Goal: Task Accomplishment & Management: Complete application form

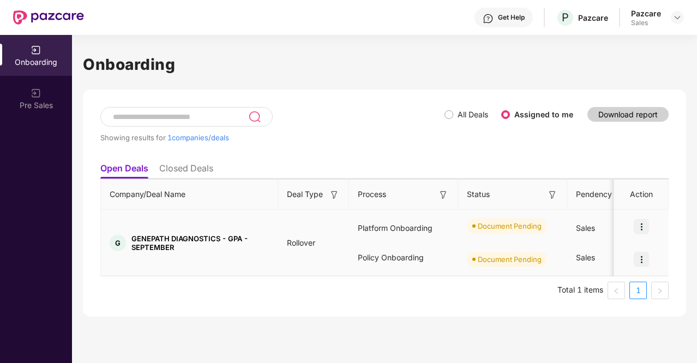
click at [642, 227] on img at bounding box center [641, 226] width 15 height 15
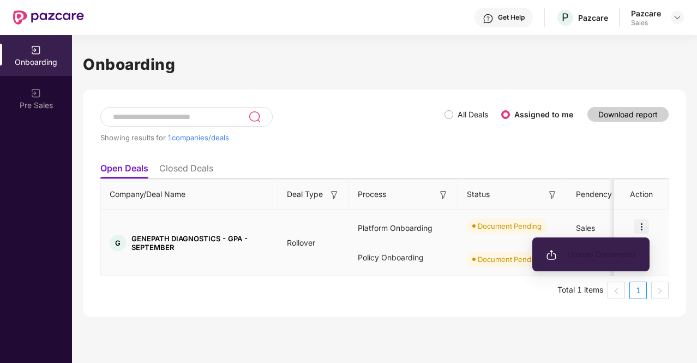
click at [622, 255] on span "Upload Documents" at bounding box center [591, 254] width 90 height 12
click at [591, 251] on span "Upload Documents" at bounding box center [591, 254] width 90 height 12
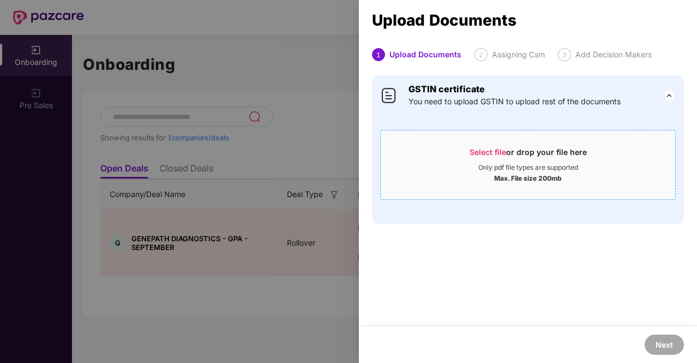
click at [482, 149] on span "Select file" at bounding box center [488, 151] width 37 height 9
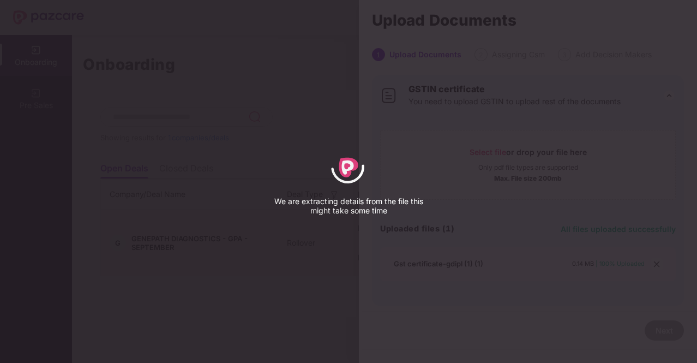
select select "****"
select select "******"
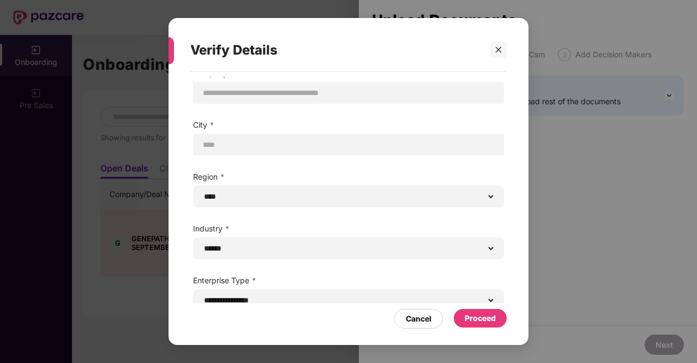
scroll to position [34, 0]
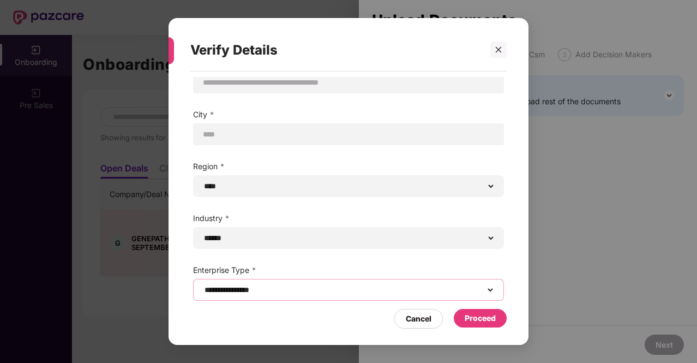
click at [353, 291] on select "**********" at bounding box center [348, 289] width 292 height 9
select select "**********"
click at [202, 285] on select "**********" at bounding box center [348, 289] width 292 height 9
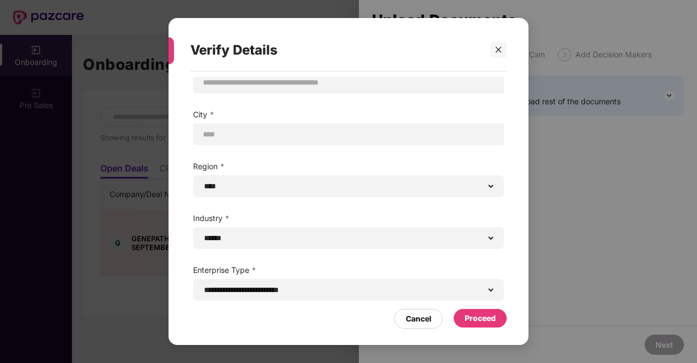
click at [482, 323] on div "Proceed" at bounding box center [480, 318] width 31 height 12
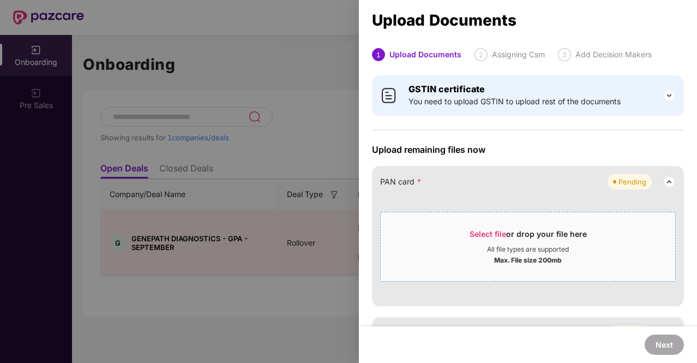
click at [497, 229] on span "Select file" at bounding box center [488, 233] width 37 height 9
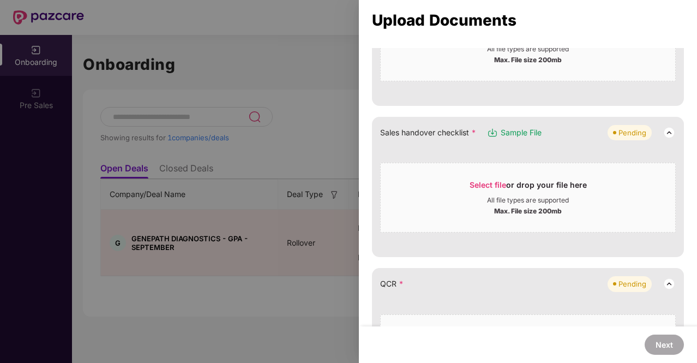
scroll to position [264, 0]
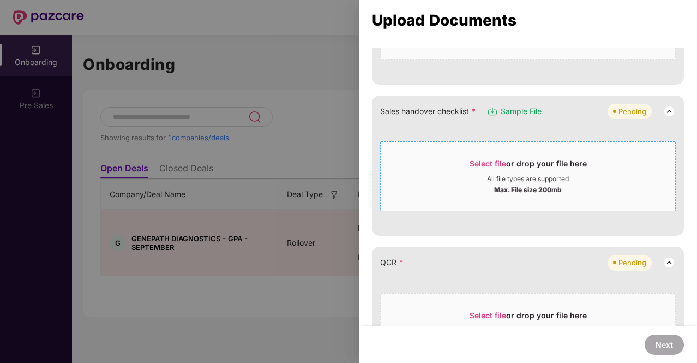
click at [485, 161] on span "Select file" at bounding box center [488, 163] width 37 height 9
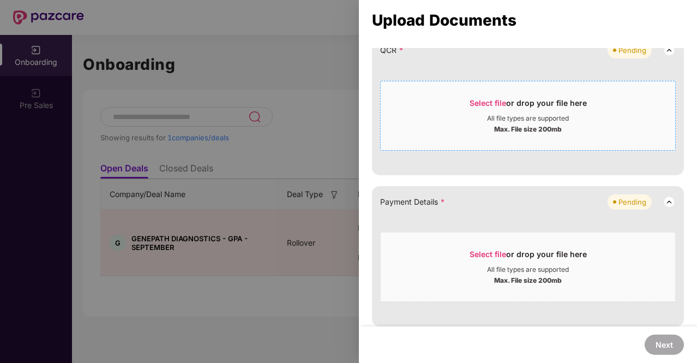
scroll to position [374, 0]
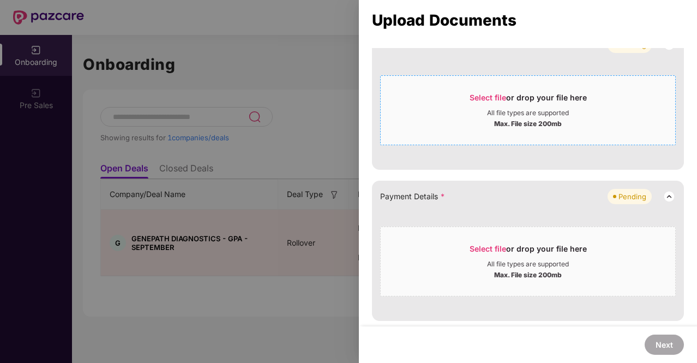
click at [492, 100] on span "Select file" at bounding box center [488, 97] width 37 height 9
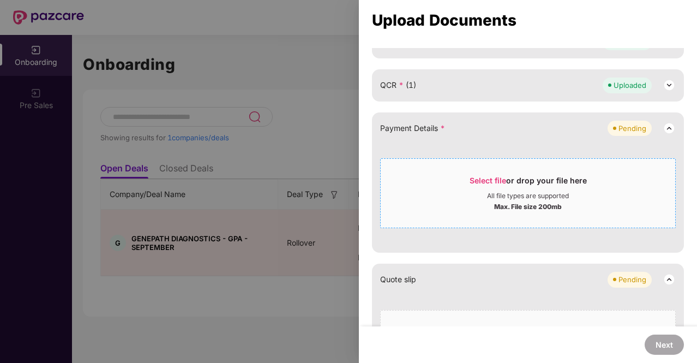
scroll to position [319, 0]
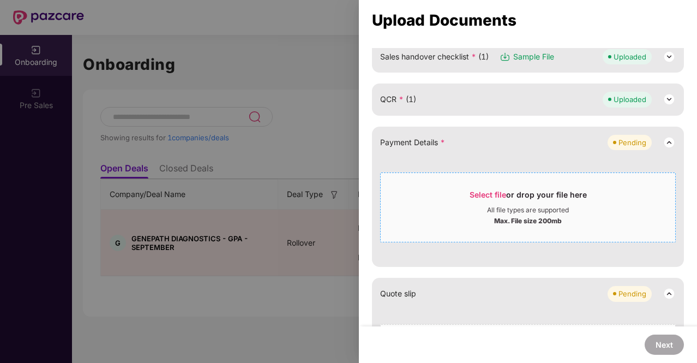
click at [497, 191] on span "Select file" at bounding box center [488, 194] width 37 height 9
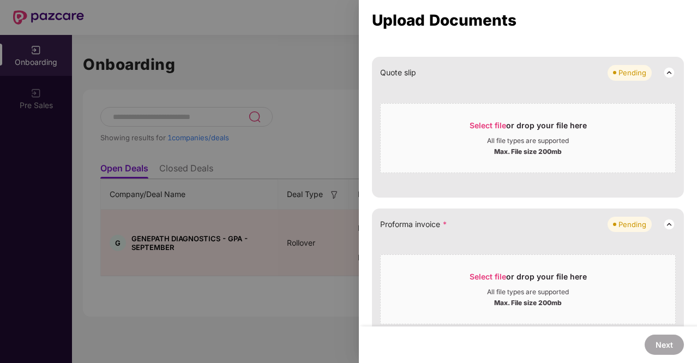
scroll to position [374, 0]
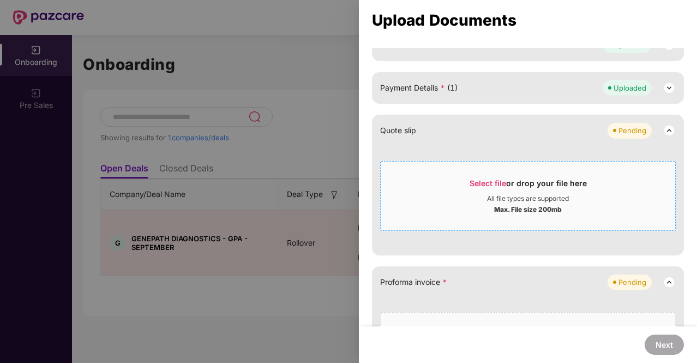
click at [481, 182] on span "Select file" at bounding box center [488, 182] width 37 height 9
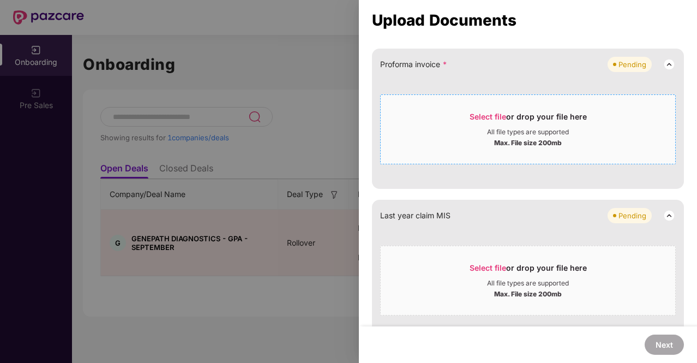
scroll to position [428, 0]
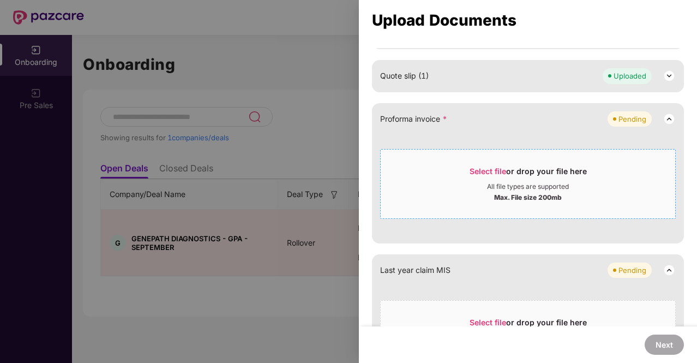
click at [491, 170] on span "Select file" at bounding box center [488, 170] width 37 height 9
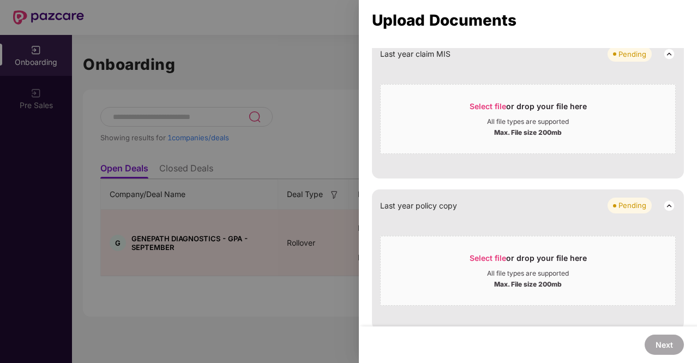
scroll to position [537, 0]
click at [485, 99] on div "Select file or drop your file here" at bounding box center [528, 107] width 117 height 16
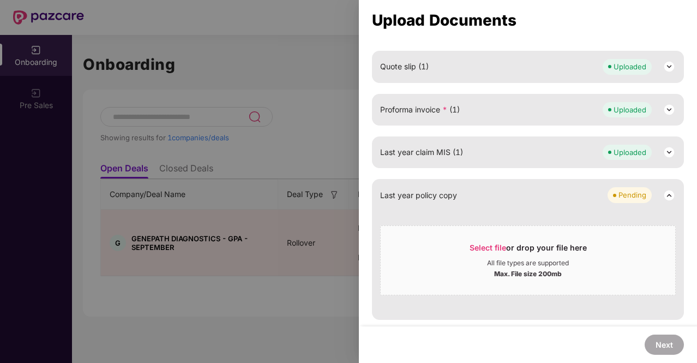
scroll to position [436, 0]
click at [488, 244] on span "Select file" at bounding box center [488, 248] width 37 height 9
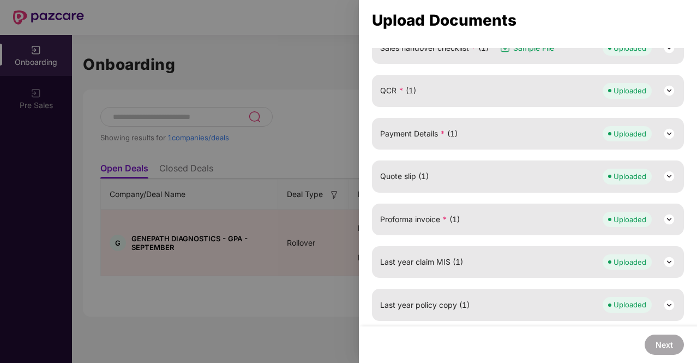
scroll to position [110, 0]
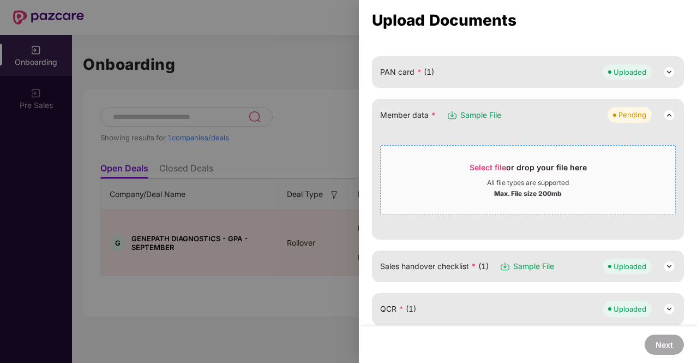
click at [490, 170] on div "Select file or drop your file here" at bounding box center [528, 170] width 117 height 16
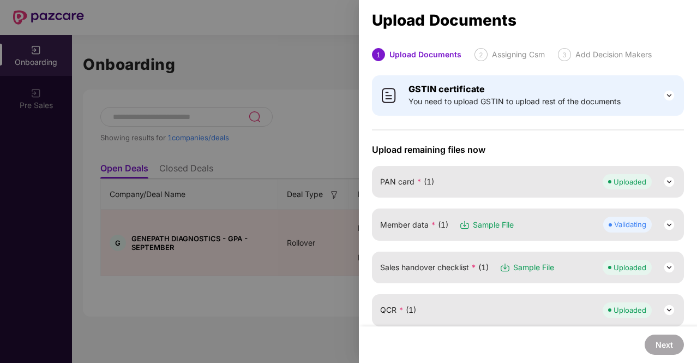
scroll to position [55, 0]
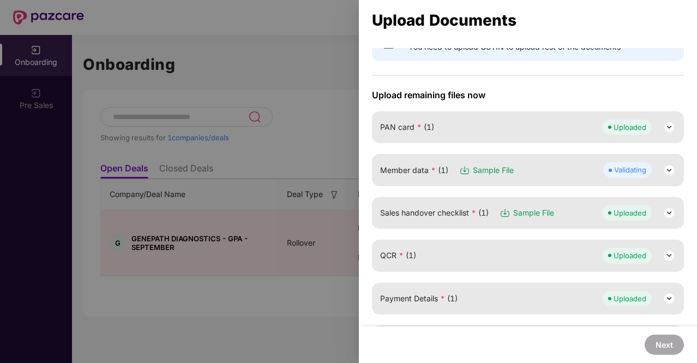
click at [668, 168] on img at bounding box center [669, 170] width 13 height 13
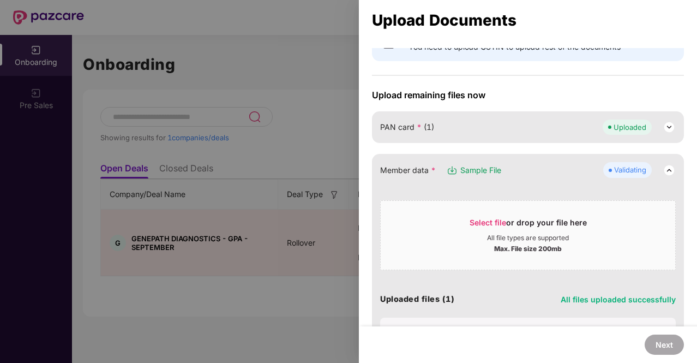
click at [668, 168] on img at bounding box center [669, 170] width 13 height 13
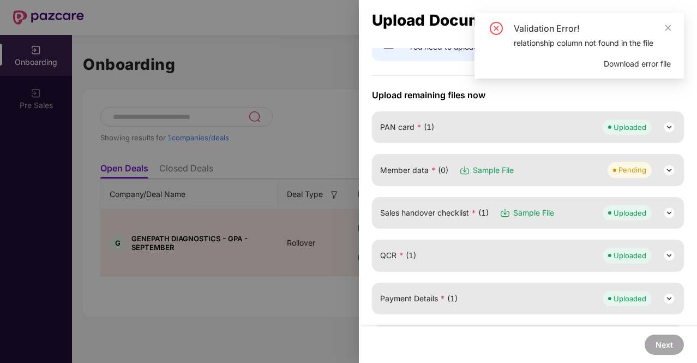
drag, startPoint x: 601, startPoint y: 94, endPoint x: 642, endPoint y: 131, distance: 55.6
click at [601, 94] on span "Upload remaining files now" at bounding box center [528, 94] width 312 height 11
click at [668, 169] on img at bounding box center [669, 170] width 13 height 13
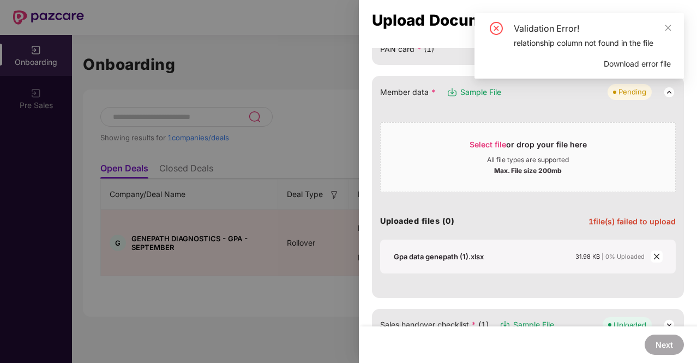
scroll to position [218, 0]
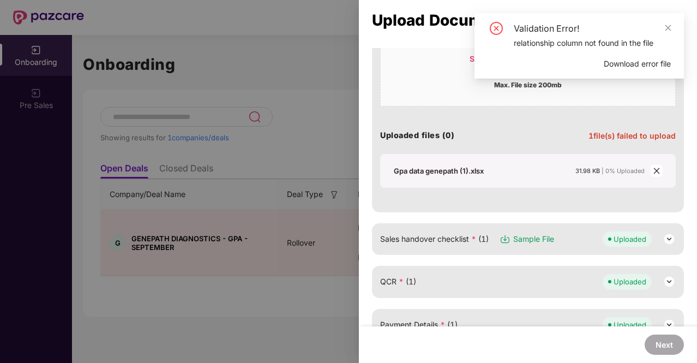
click at [656, 168] on icon "close" at bounding box center [656, 170] width 6 height 6
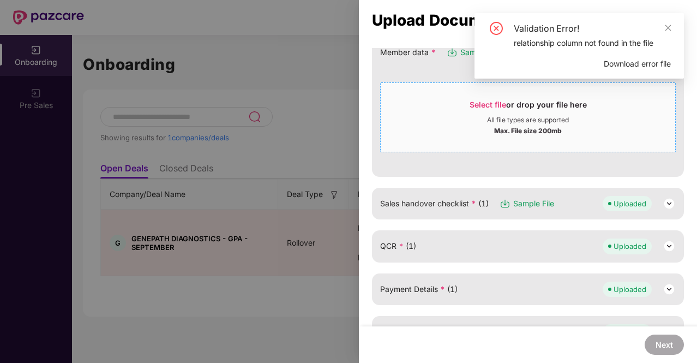
scroll to position [109, 0]
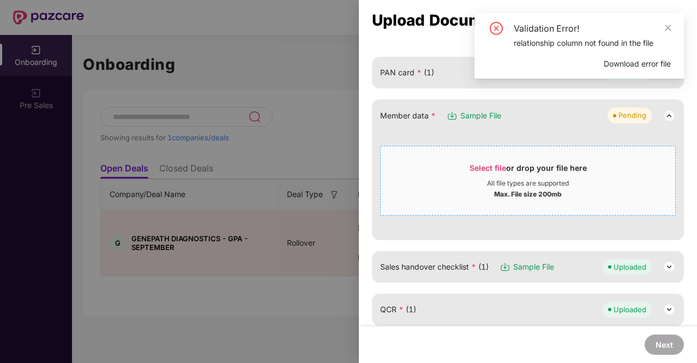
click at [476, 172] on div "Select file or drop your file here" at bounding box center [528, 171] width 117 height 16
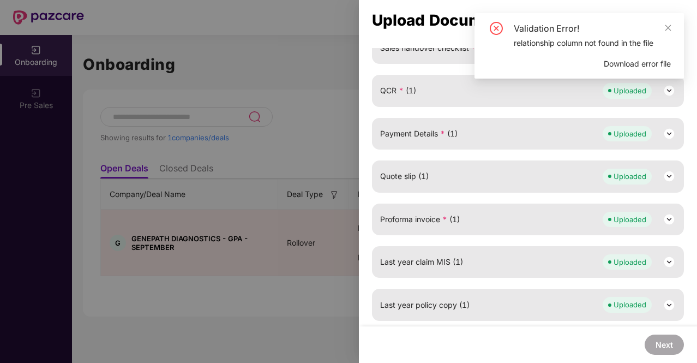
scroll to position [0, 0]
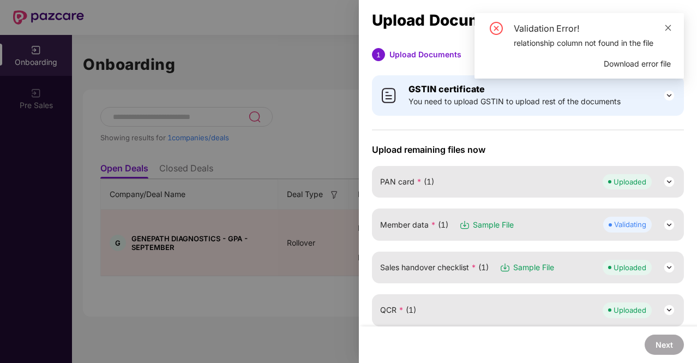
click at [669, 26] on icon "close" at bounding box center [668, 28] width 8 height 8
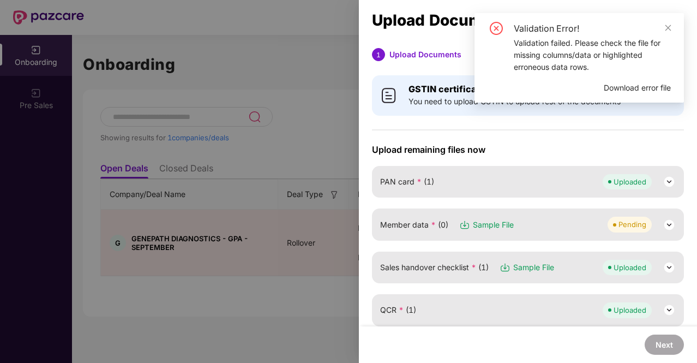
click at [626, 8] on div "Upload Documents" at bounding box center [528, 19] width 338 height 29
click at [671, 224] on img at bounding box center [669, 224] width 13 height 13
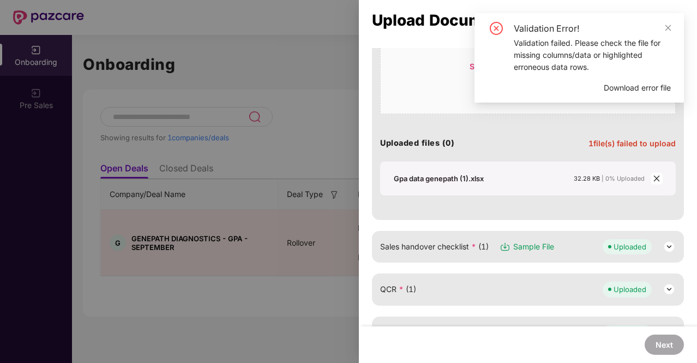
scroll to position [218, 0]
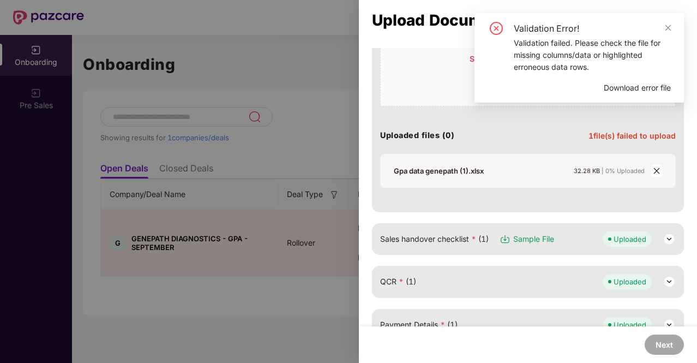
click at [654, 163] on div "Gpa data genepath (1).xlsx 32.28 KB | 0% Uploaded" at bounding box center [528, 171] width 296 height 34
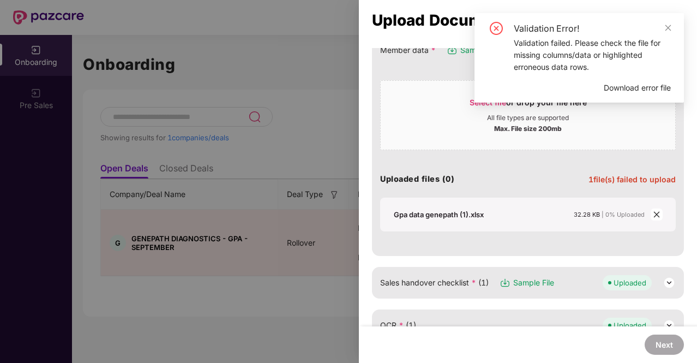
scroll to position [164, 0]
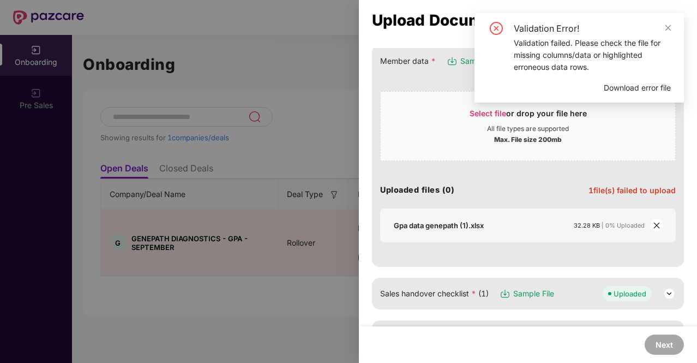
click at [654, 224] on icon "close" at bounding box center [656, 225] width 6 height 6
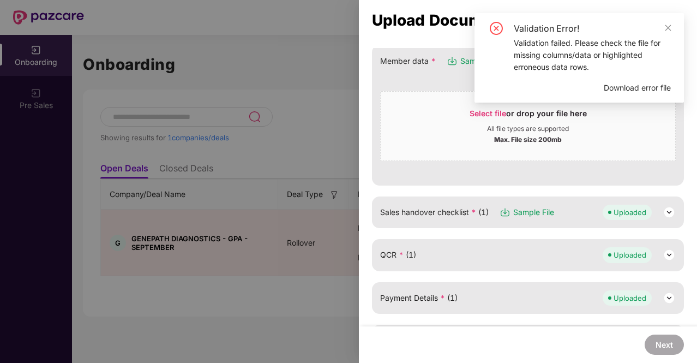
scroll to position [55, 0]
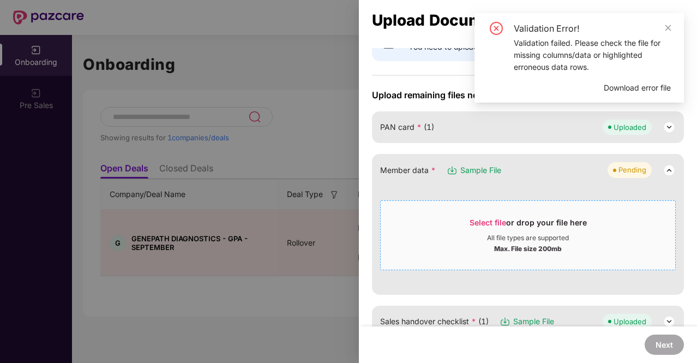
click at [503, 224] on span "Select file" at bounding box center [488, 222] width 37 height 9
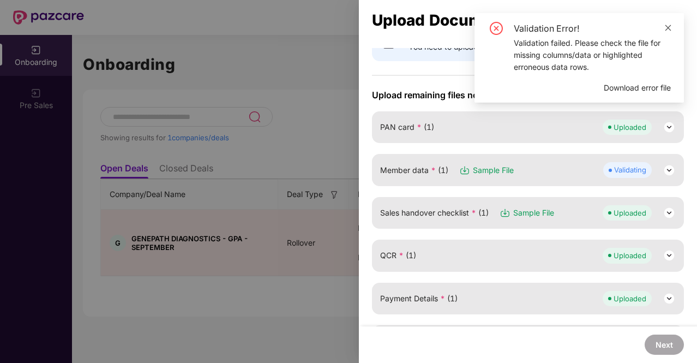
click at [665, 26] on icon "close" at bounding box center [668, 28] width 8 height 8
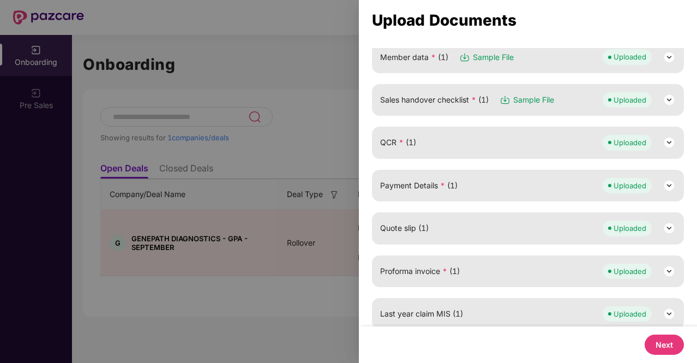
scroll to position [219, 0]
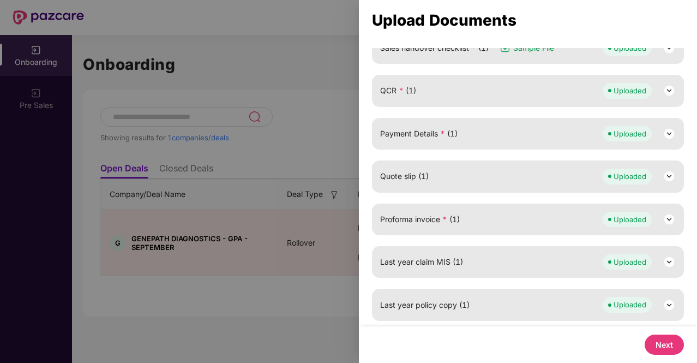
click at [662, 340] on button "Next" at bounding box center [664, 344] width 39 height 20
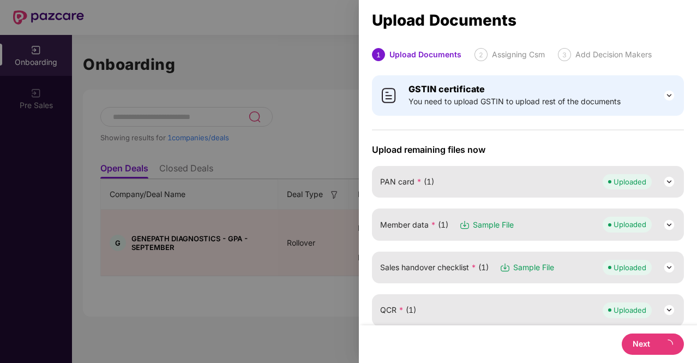
select select "**********"
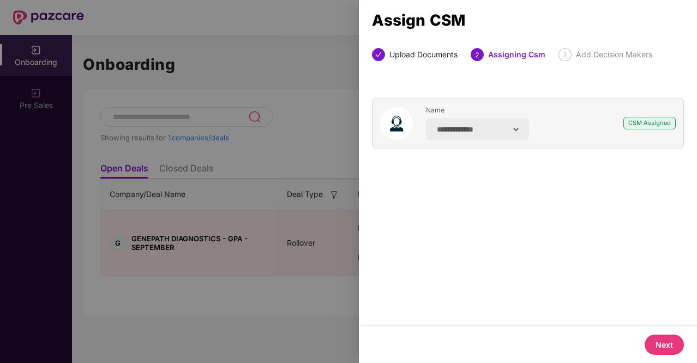
click at [663, 341] on button "Next" at bounding box center [664, 344] width 39 height 20
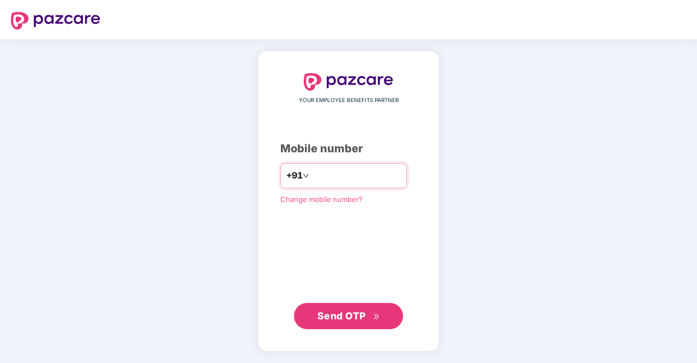
click at [321, 176] on input "number" at bounding box center [355, 175] width 89 height 17
click at [350, 183] on input "number" at bounding box center [355, 175] width 89 height 17
type input "**********"
click at [365, 309] on span "Send OTP" at bounding box center [348, 315] width 63 height 15
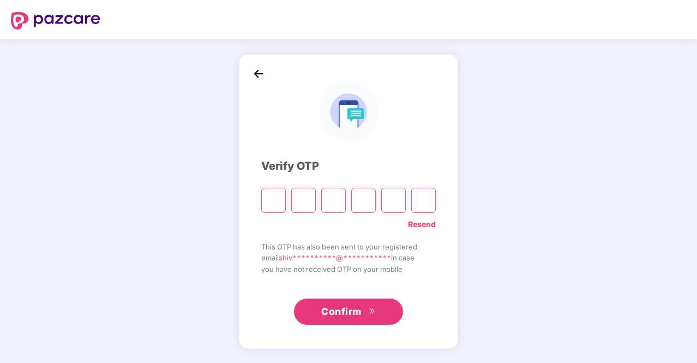
type input "*"
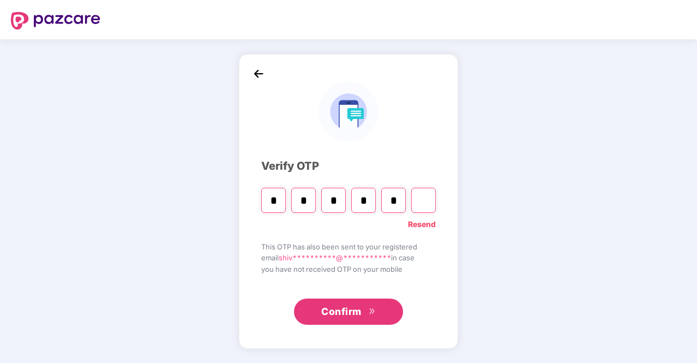
type input "*"
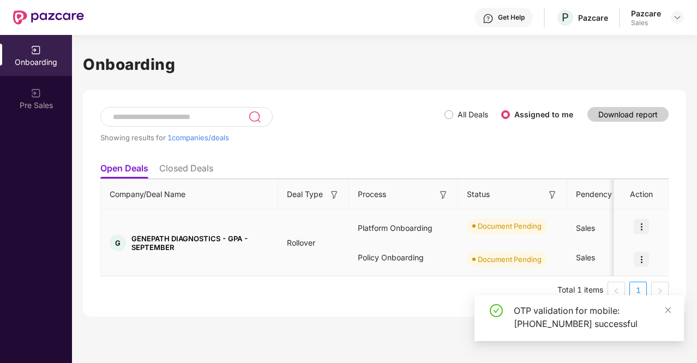
click at [642, 219] on img at bounding box center [641, 226] width 15 height 15
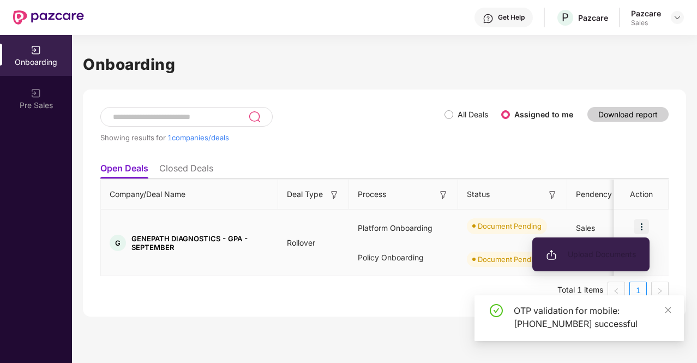
click at [628, 252] on span "Upload Documents" at bounding box center [591, 254] width 90 height 12
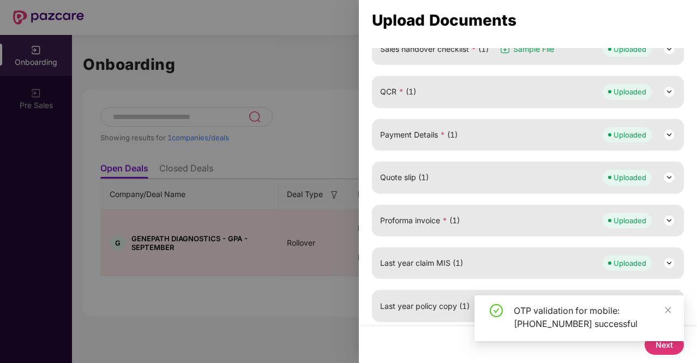
scroll to position [219, 0]
click at [672, 311] on div "OTP validation for mobile: [PHONE_NUMBER] successful" at bounding box center [578, 318] width 209 height 46
click at [670, 308] on icon "close" at bounding box center [668, 310] width 8 height 8
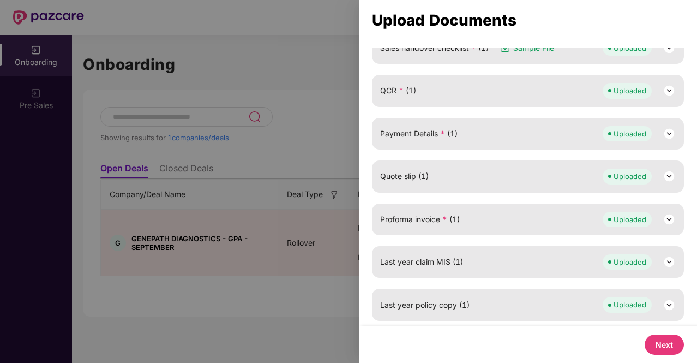
click at [661, 341] on button "Next" at bounding box center [664, 344] width 39 height 20
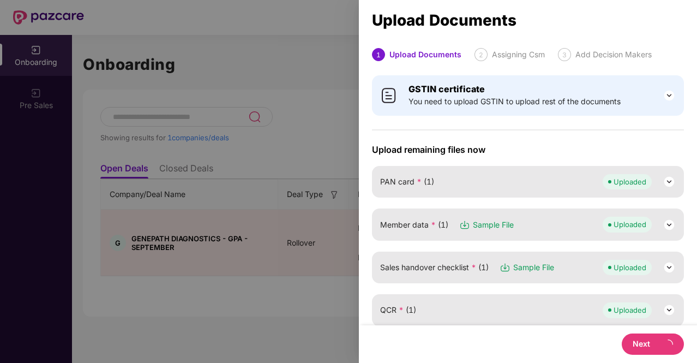
select select "**********"
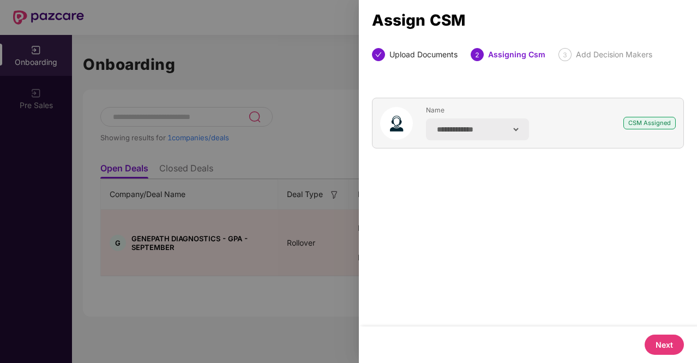
click at [663, 347] on button "Next" at bounding box center [664, 344] width 39 height 20
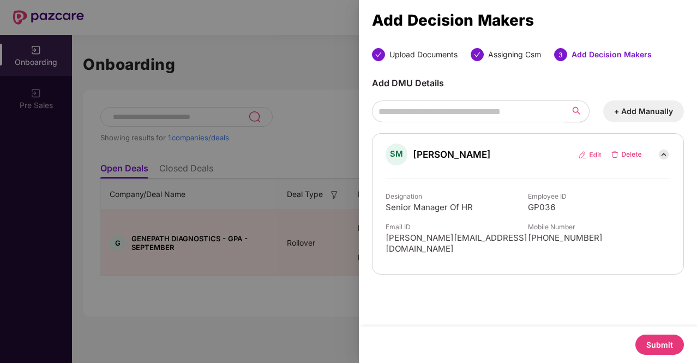
click at [660, 342] on button "Submit" at bounding box center [659, 344] width 49 height 20
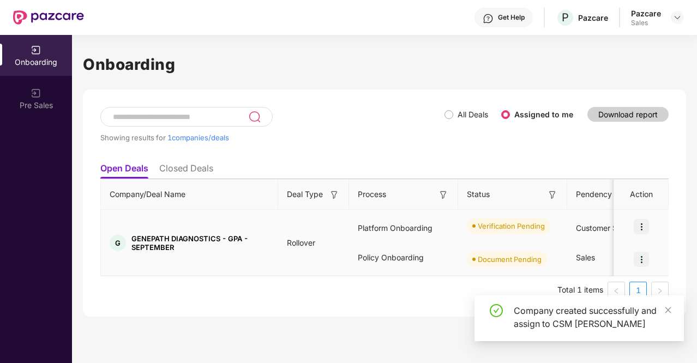
click at [641, 256] on img at bounding box center [641, 258] width 15 height 15
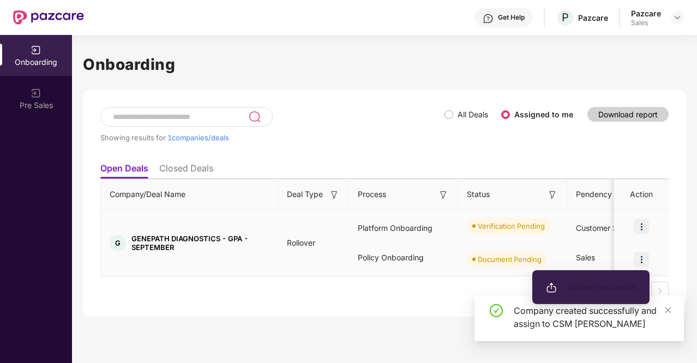
click at [597, 295] on li "Upload Documents" at bounding box center [590, 286] width 117 height 23
click at [594, 289] on span "Upload Documents" at bounding box center [591, 287] width 90 height 12
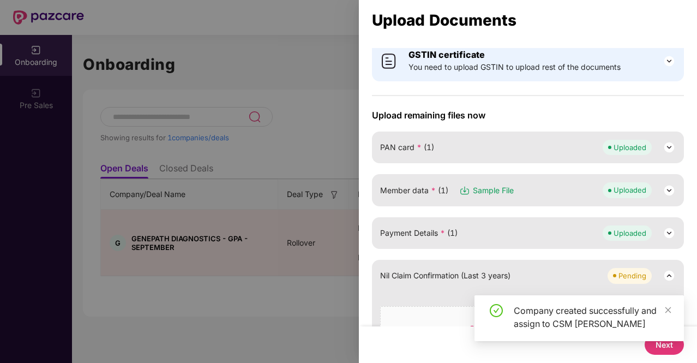
scroll to position [113, 0]
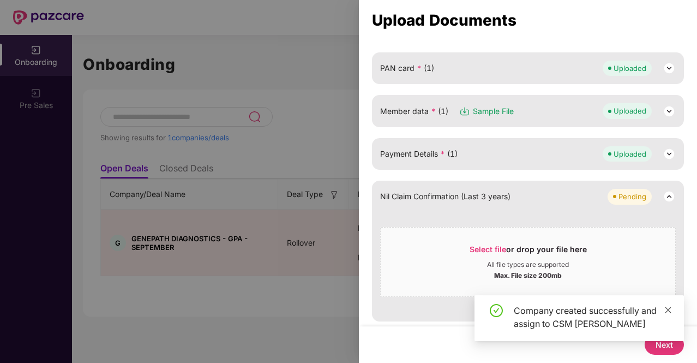
click at [670, 306] on icon "close" at bounding box center [668, 310] width 8 height 8
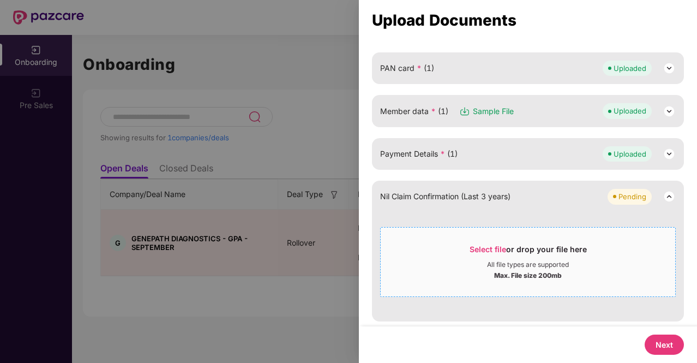
click at [484, 247] on span "Select file" at bounding box center [488, 248] width 37 height 9
click at [484, 246] on span "Select file" at bounding box center [488, 248] width 37 height 9
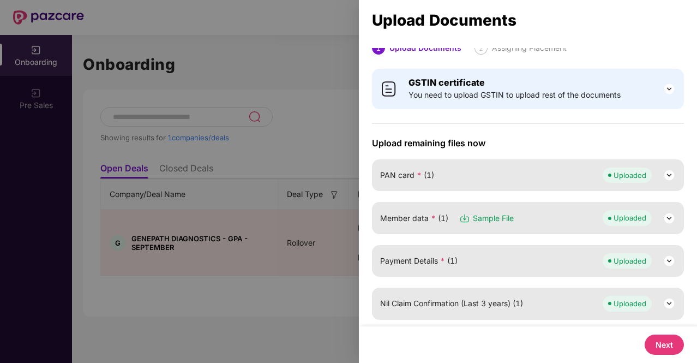
scroll to position [5, 0]
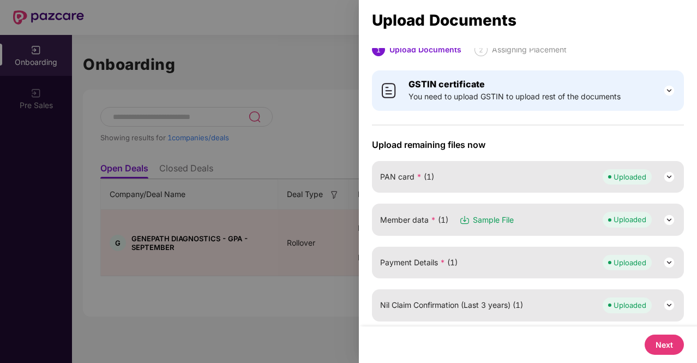
click at [666, 343] on button "Next" at bounding box center [664, 344] width 39 height 20
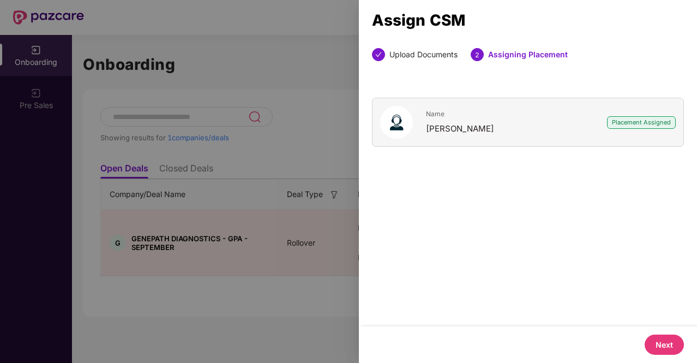
scroll to position [0, 0]
click at [670, 343] on button "Next" at bounding box center [664, 344] width 39 height 20
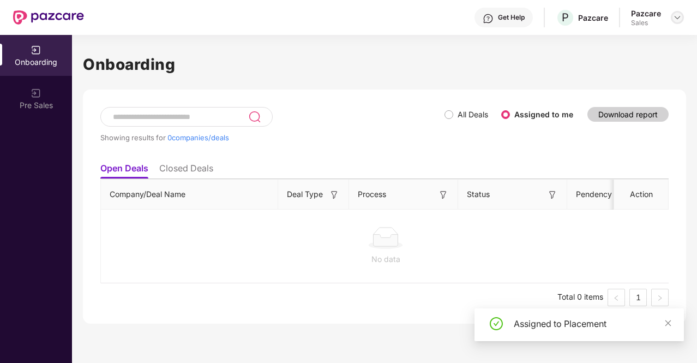
click at [676, 17] on img at bounding box center [677, 17] width 9 height 9
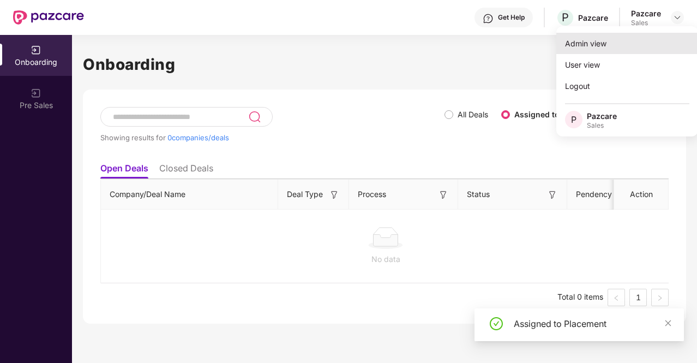
click at [627, 47] on div "Admin view" at bounding box center [627, 43] width 142 height 21
